Goal: Task Accomplishment & Management: Manage account settings

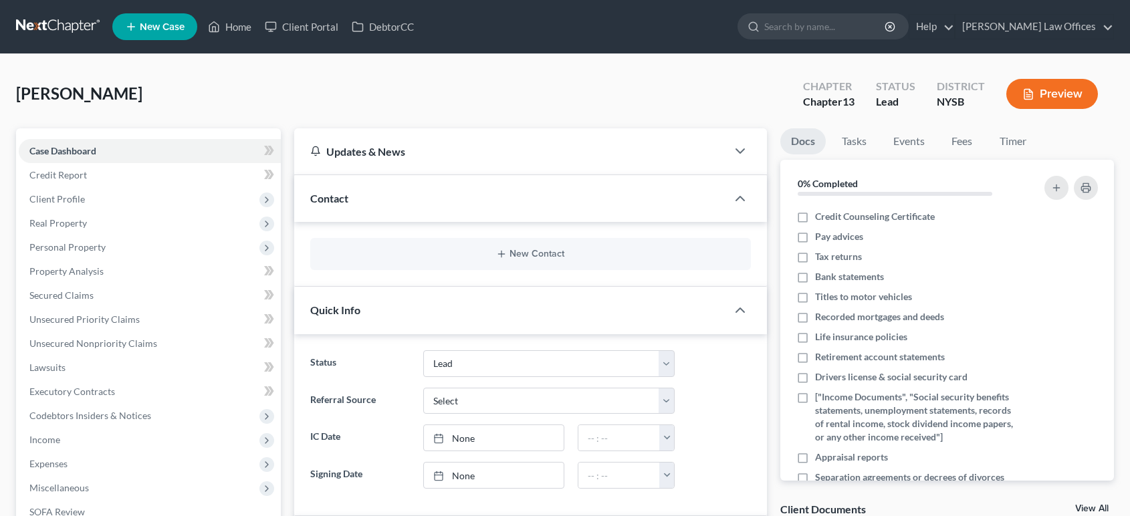
select select "10"
click at [1111, 31] on link "[PERSON_NAME] Law Offices" at bounding box center [1034, 27] width 158 height 24
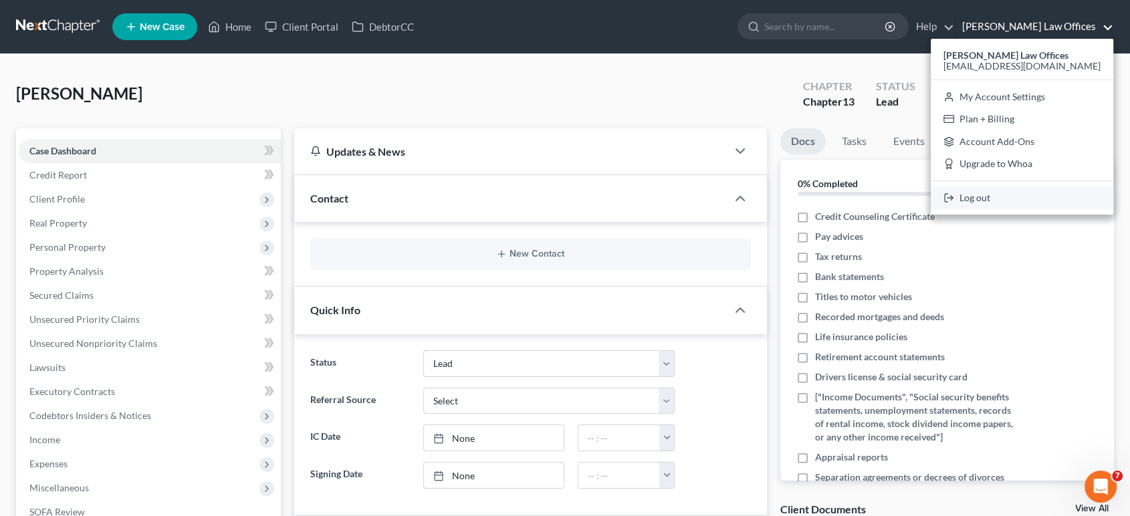
click at [1032, 200] on link "Log out" at bounding box center [1022, 198] width 183 height 23
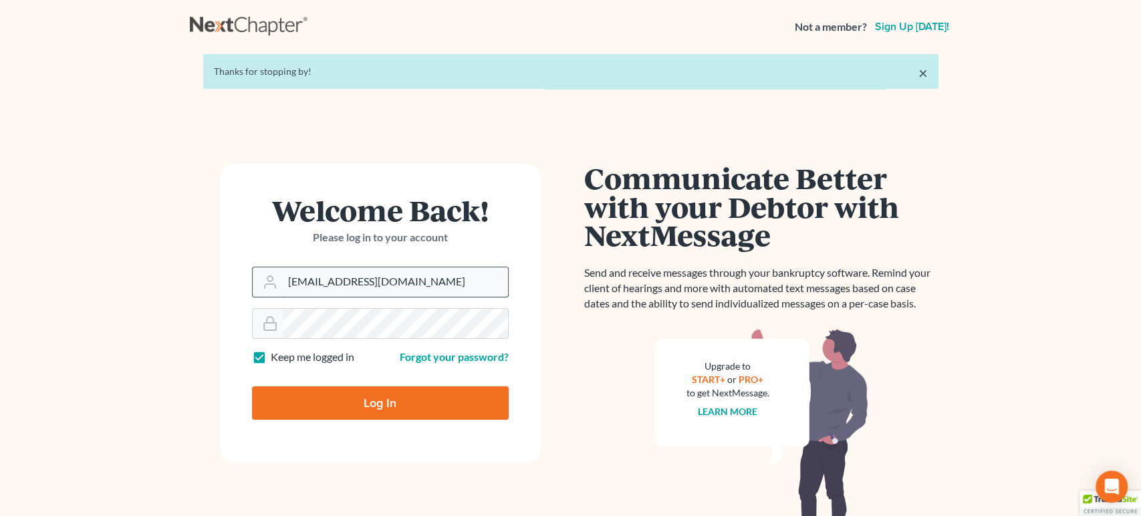
click at [378, 283] on input "[EMAIL_ADDRESS][DOMAIN_NAME]" at bounding box center [395, 281] width 225 height 29
click at [431, 285] on input "[EMAIL_ADDRESS][DOMAIN_NAME]" at bounding box center [395, 281] width 225 height 29
drag, startPoint x: 431, startPoint y: 285, endPoint x: 310, endPoint y: 282, distance: 121.0
click at [310, 282] on input "[EMAIL_ADDRESS][DOMAIN_NAME]" at bounding box center [395, 281] width 225 height 29
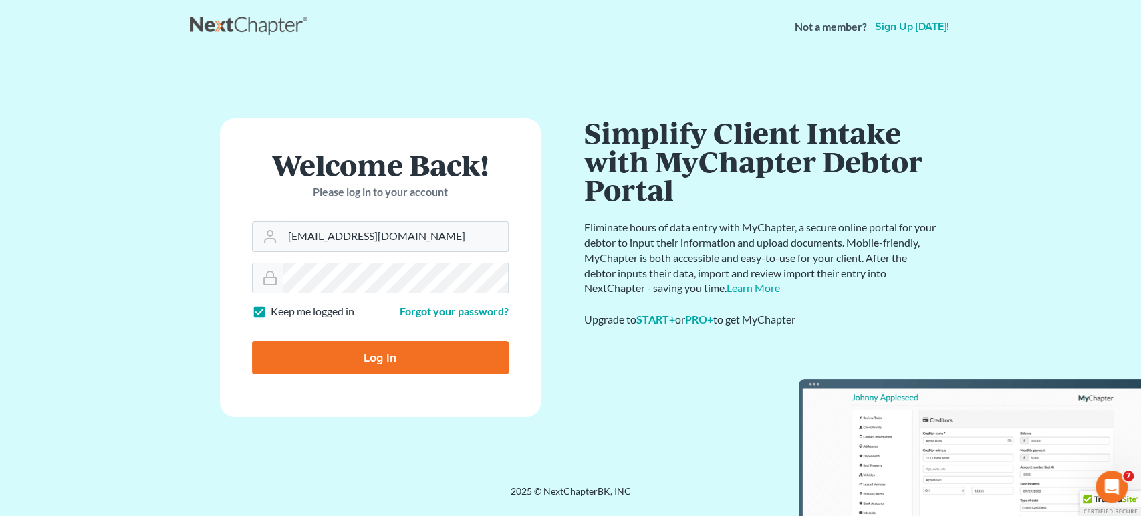
type input "cr.fcd.nj@gmail.com"
click at [396, 358] on input "Log In" at bounding box center [380, 357] width 257 height 33
type input "Thinking..."
